Goal: Navigation & Orientation: Find specific page/section

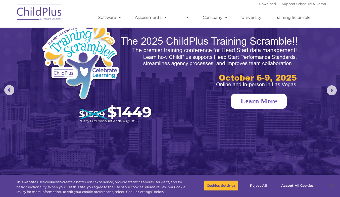
click at [286, 104] on link "Learn More" at bounding box center [259, 101] width 56 height 15
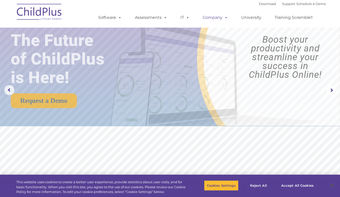
click at [221, 17] on link "Company" at bounding box center [215, 18] width 35 height 10
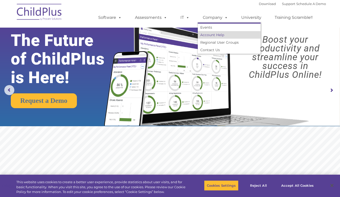
click at [211, 35] on link "Account Help" at bounding box center [229, 35] width 63 height 8
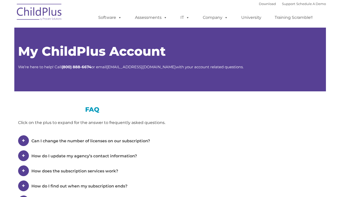
type input ""
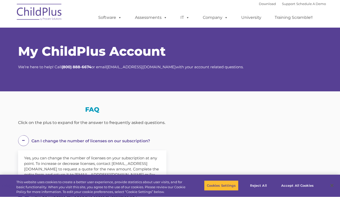
select select "MEDIUM"
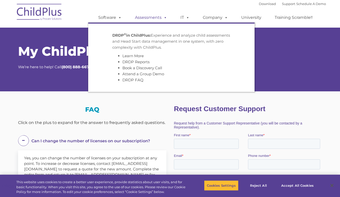
click at [146, 18] on link "Assessments" at bounding box center [151, 18] width 42 height 10
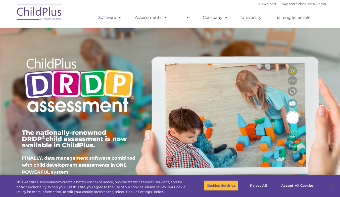
type input ""
click at [107, 21] on link "Software" at bounding box center [109, 18] width 33 height 10
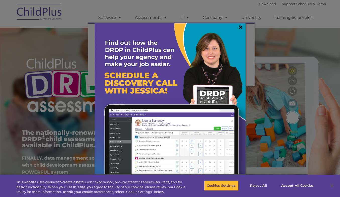
click at [239, 29] on link "×" at bounding box center [241, 27] width 6 height 5
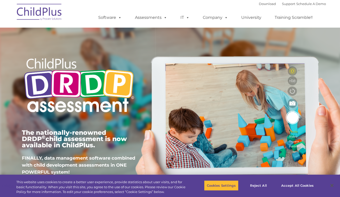
click at [31, 11] on img at bounding box center [39, 12] width 50 height 25
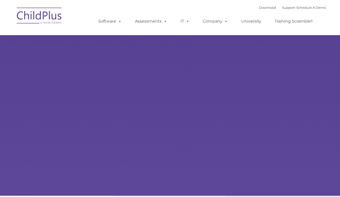
type input ""
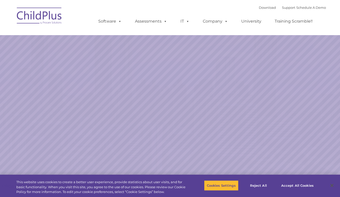
select select "MEDIUM"
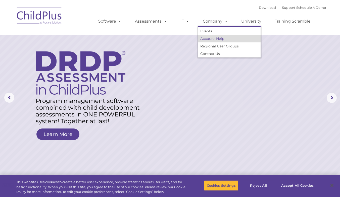
click at [213, 42] on link "Account Help" at bounding box center [229, 39] width 63 height 8
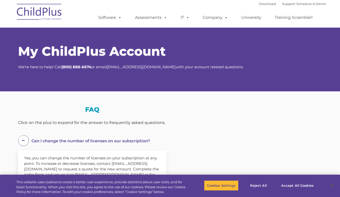
select select "MEDIUM"
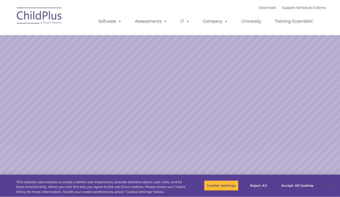
select select "MEDIUM"
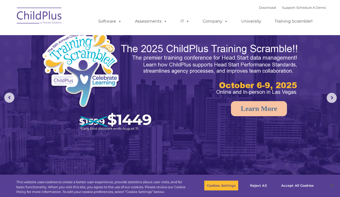
click at [31, 13] on img at bounding box center [39, 16] width 50 height 25
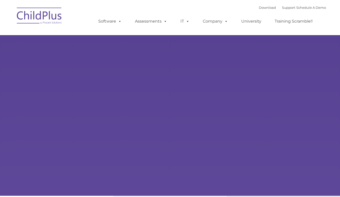
type input ""
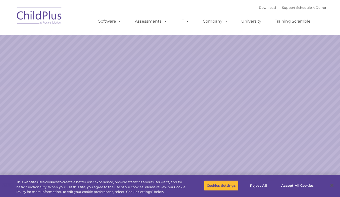
select select "MEDIUM"
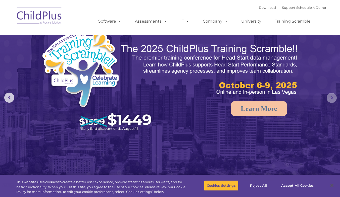
click at [333, 100] on rs-arrow at bounding box center [332, 98] width 10 height 10
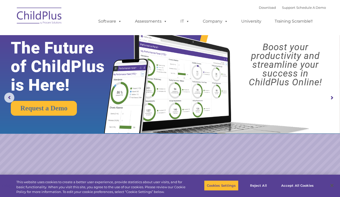
click at [333, 100] on rs-arrow at bounding box center [332, 98] width 10 height 10
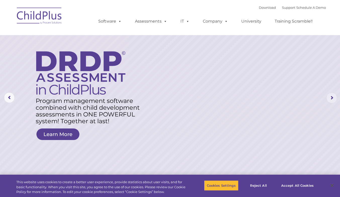
click at [333, 100] on rs-arrow at bounding box center [332, 98] width 10 height 10
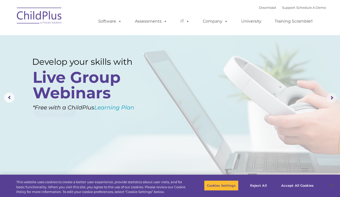
click at [333, 100] on rs-arrow at bounding box center [332, 98] width 10 height 10
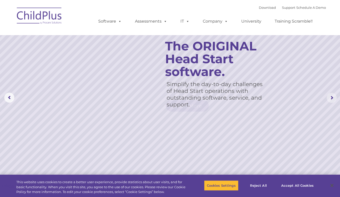
click at [333, 100] on rs-arrow at bounding box center [332, 98] width 10 height 10
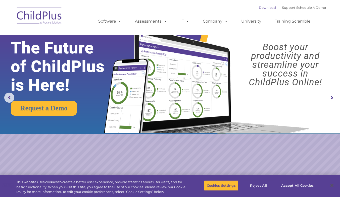
click at [265, 7] on link "Download" at bounding box center [267, 8] width 17 height 4
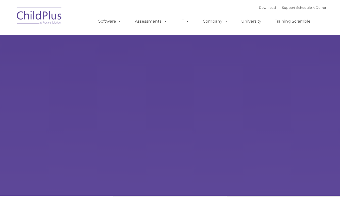
select select "MEDIUM"
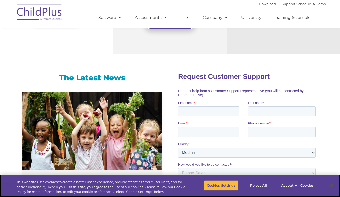
scroll to position [331, 0]
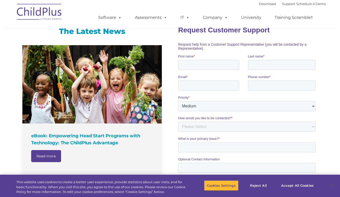
drag, startPoint x: 337, startPoint y: 114, endPoint x: 333, endPoint y: 166, distance: 52.0
click at [332, 166] on div "The Latest News eBook: Empowering Head Start Programs with Technology: The Chil…" at bounding box center [170, 146] width 340 height 261
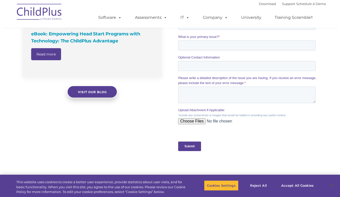
scroll to position [117, 0]
